Goal: Communication & Community: Answer question/provide support

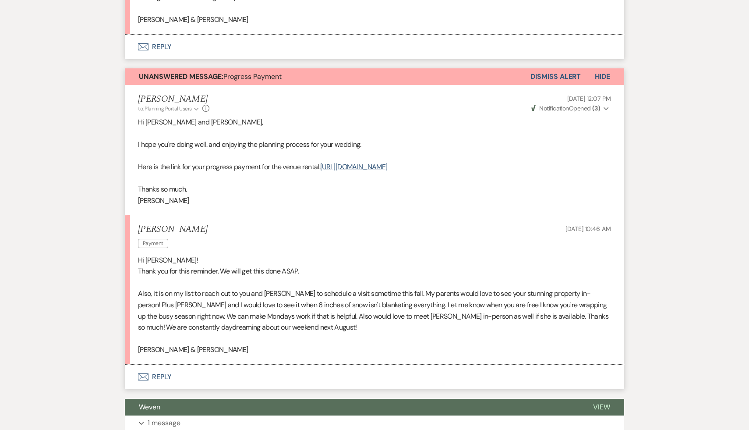
scroll to position [996, 0]
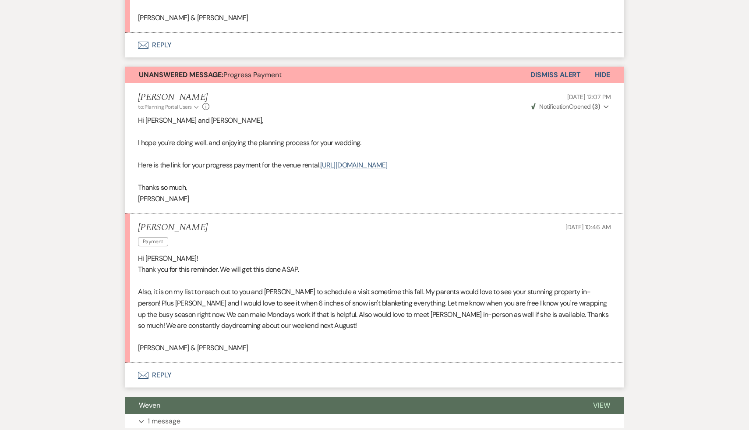
click at [160, 387] on button "Envelope Reply" at bounding box center [374, 375] width 499 height 25
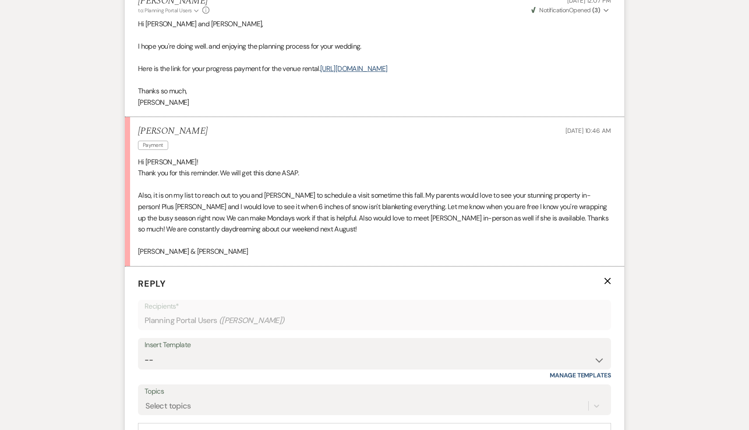
scroll to position [1197, 0]
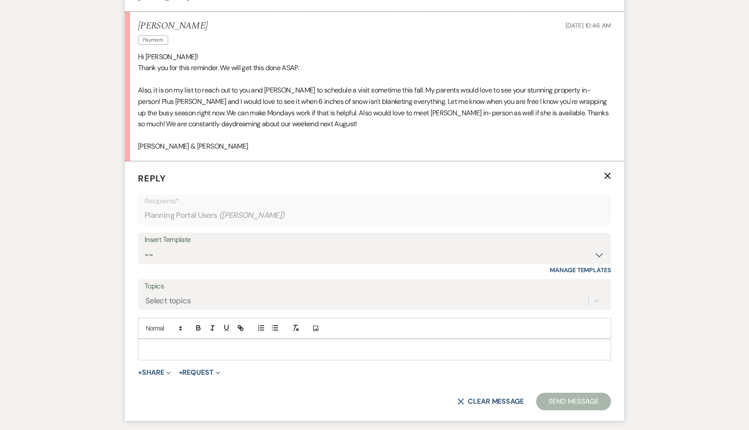
click at [258, 354] on p at bounding box center [374, 349] width 459 height 10
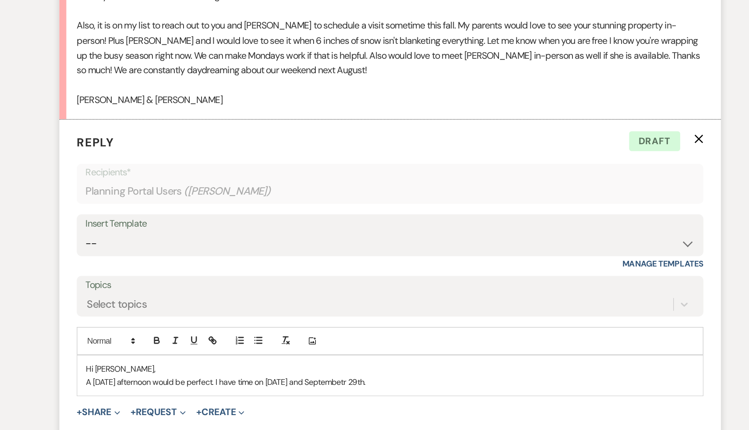
scroll to position [1199, 0]
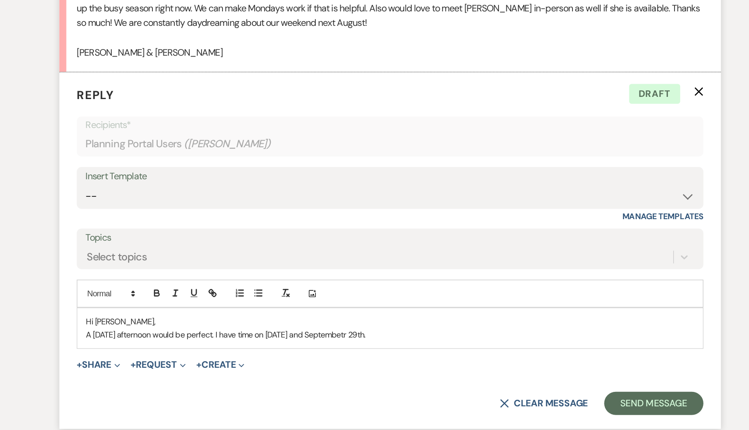
click at [243, 363] on p "A [DATE] afternoon would be perfect. I have time on [DATE] and Septembetr 29th." at bounding box center [374, 358] width 459 height 10
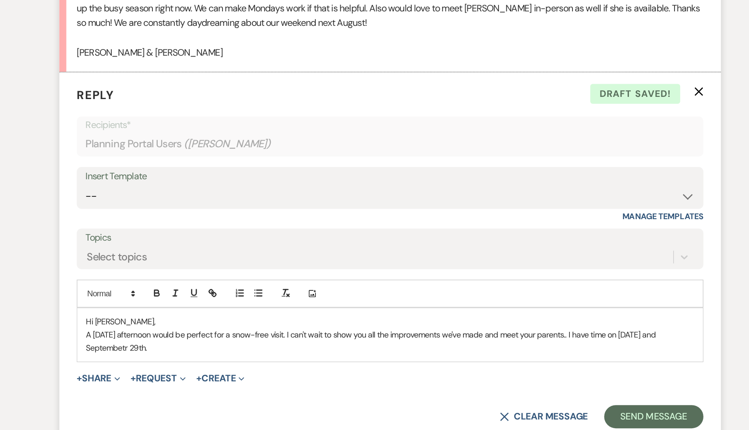
click at [173, 373] on p "A [DATE] afternoon would be perfect for a snow-free visit. I can't wait to show…" at bounding box center [374, 363] width 459 height 20
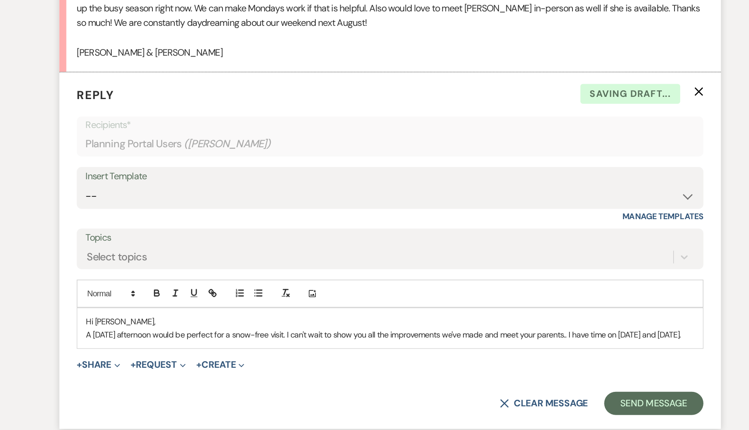
click at [214, 363] on p "A [DATE] afternoon would be perfect for a snow-free visit. I can't wait to show…" at bounding box center [374, 358] width 459 height 10
click at [551, 363] on p "A [DATE] afternoon would be perfect for a snow-free visit. I can't wait to show…" at bounding box center [374, 358] width 459 height 10
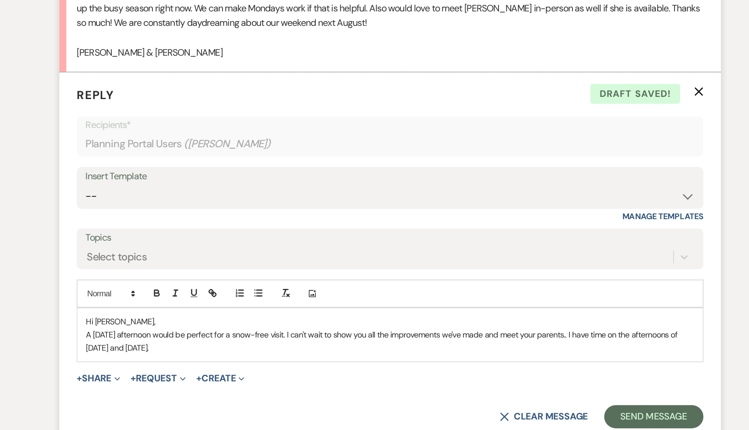
click at [264, 373] on p "A [DATE] afternoon would be perfect for a snow-free visit. I can't wait to show…" at bounding box center [374, 363] width 459 height 20
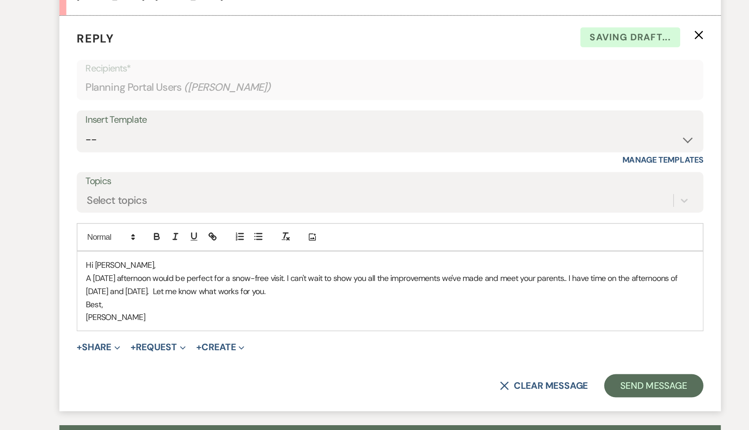
scroll to position [1271, 0]
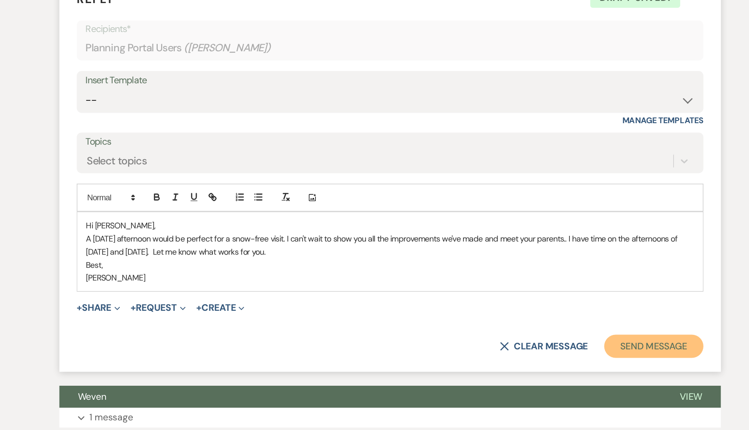
click at [550, 375] on button "Send Message" at bounding box center [573, 366] width 75 height 18
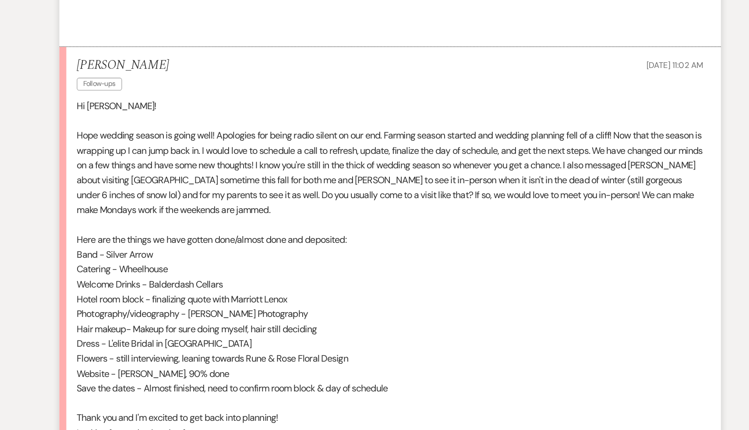
scroll to position [625, 0]
